Goal: Task Accomplishment & Management: Manage account settings

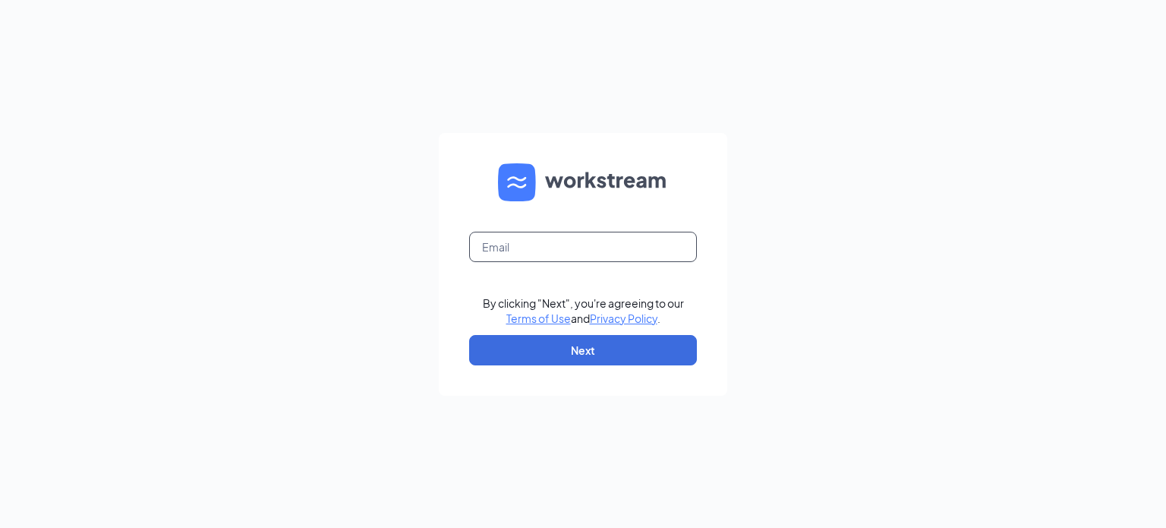
click at [507, 242] on input "text" at bounding box center [583, 247] width 228 height 30
type input "[EMAIL_ADDRESS][DOMAIN_NAME]"
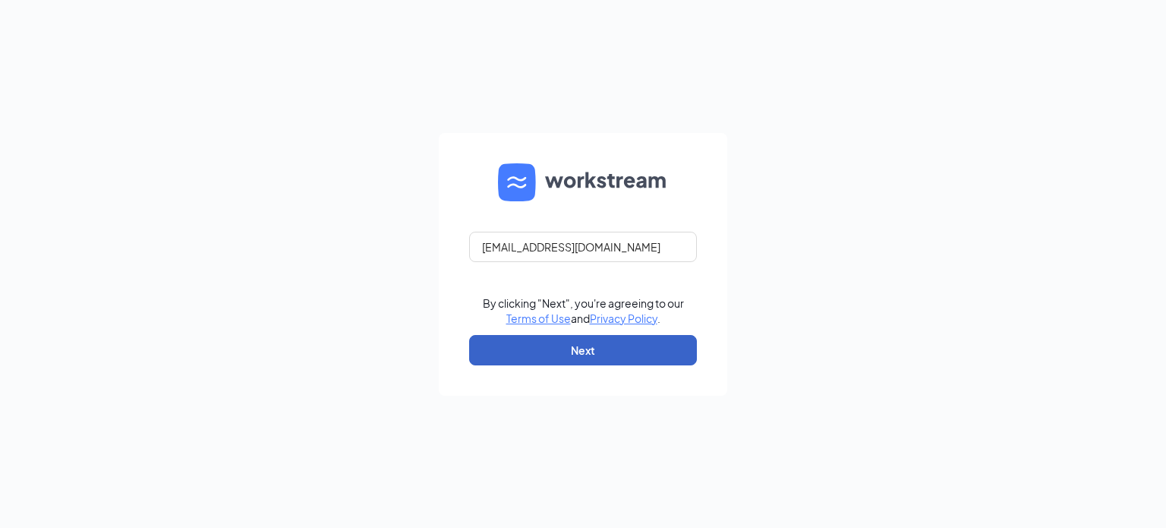
click at [582, 358] on button "Next" at bounding box center [583, 350] width 228 height 30
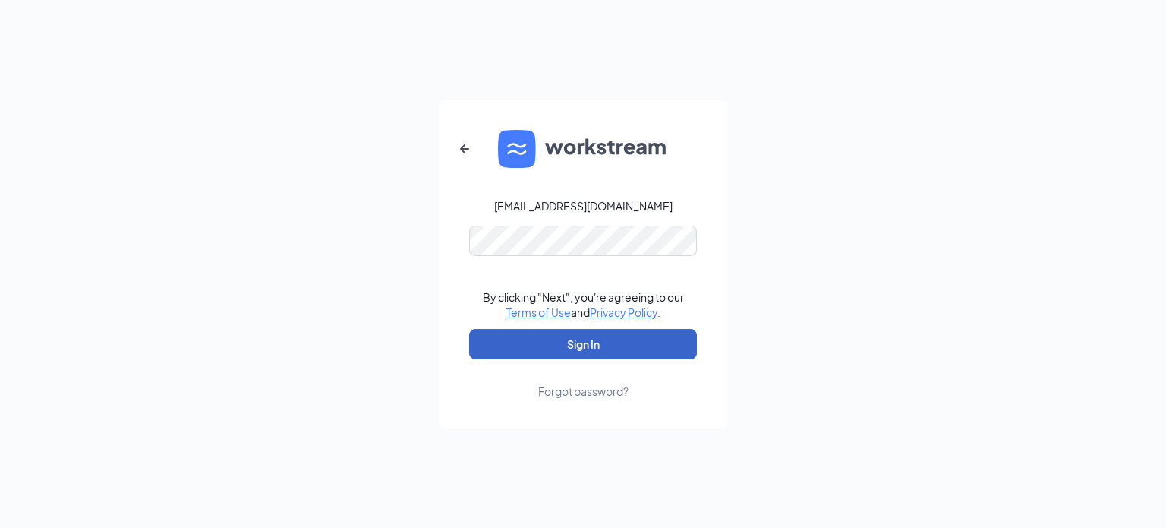
click at [593, 348] on button "Sign In" at bounding box center [583, 344] width 228 height 30
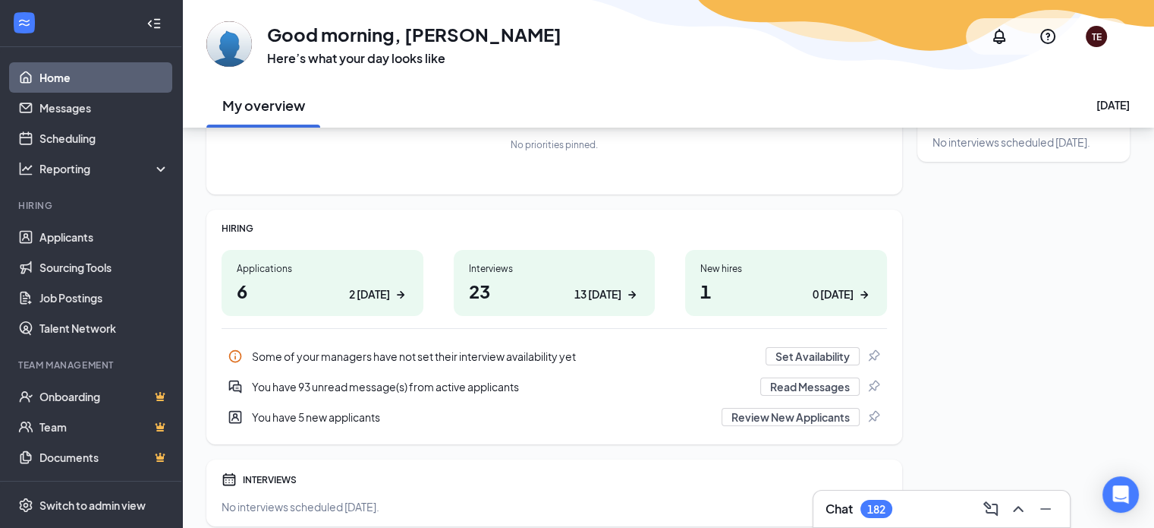
scroll to position [152, 0]
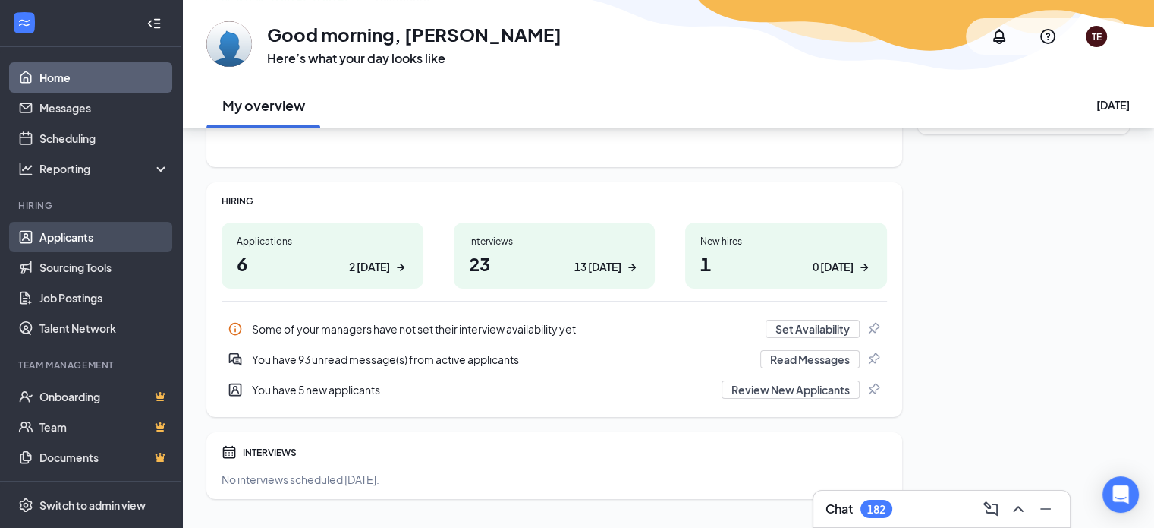
click at [52, 238] on link "Applicants" at bounding box center [104, 237] width 130 height 30
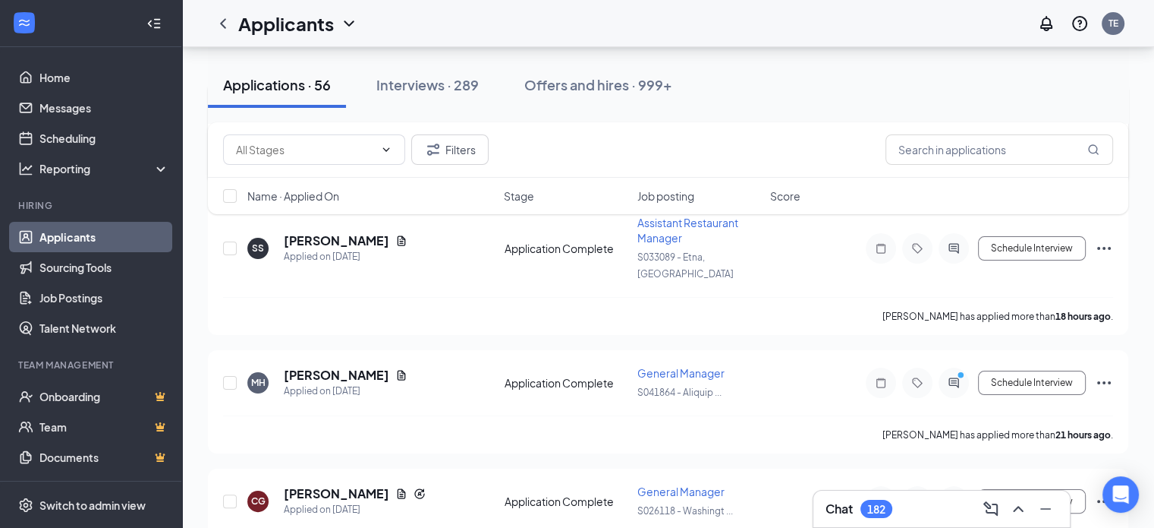
scroll to position [304, 0]
